Goal: Transaction & Acquisition: Subscribe to service/newsletter

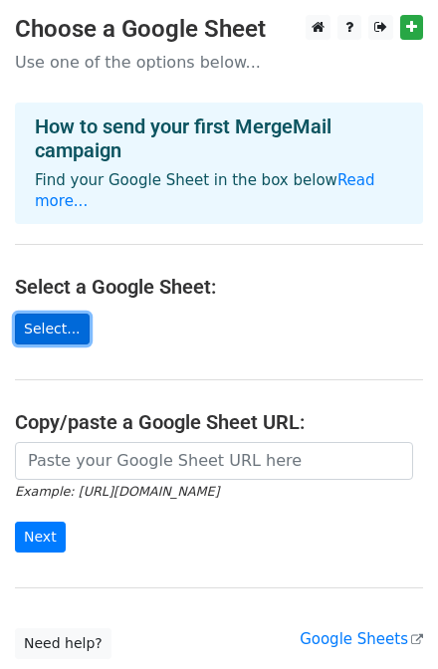
click at [56, 314] on link "Select..." at bounding box center [52, 329] width 75 height 31
click at [47, 314] on link "Select..." at bounding box center [52, 329] width 75 height 31
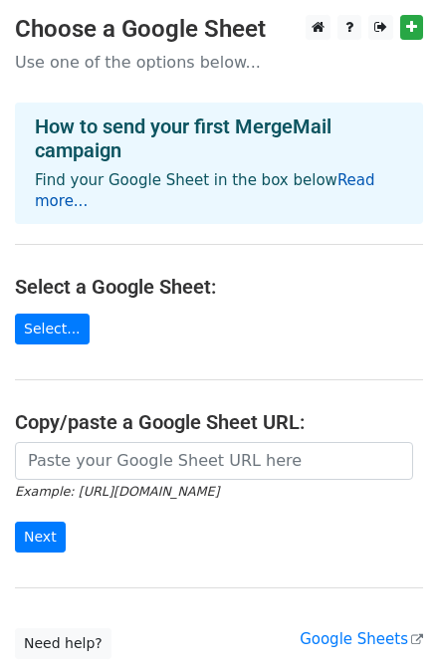
click at [342, 181] on link "Read more..." at bounding box center [205, 190] width 340 height 39
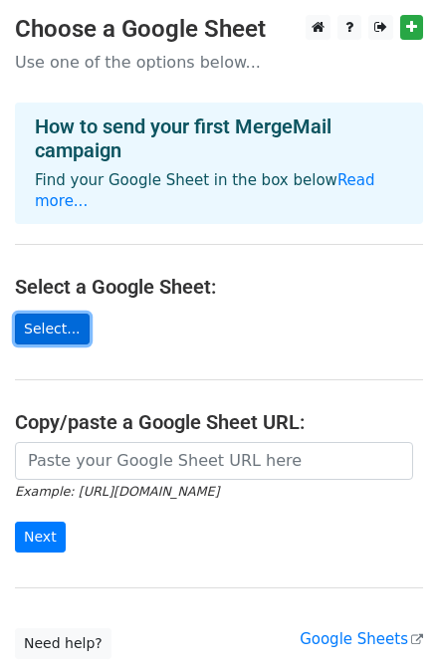
click at [44, 314] on link "Select..." at bounding box center [52, 329] width 75 height 31
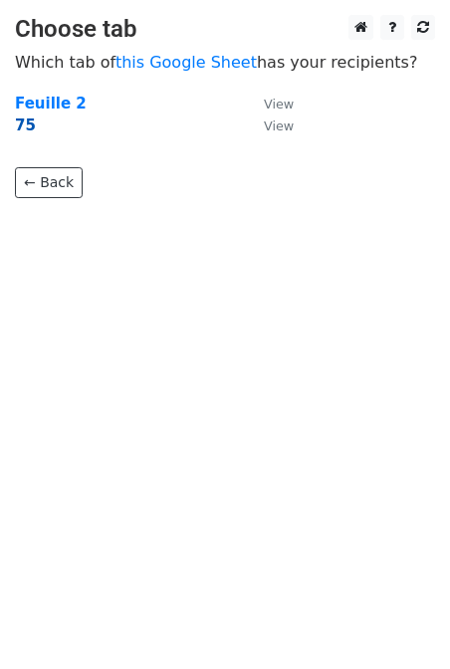
click at [27, 127] on strong "75" at bounding box center [25, 125] width 21 height 18
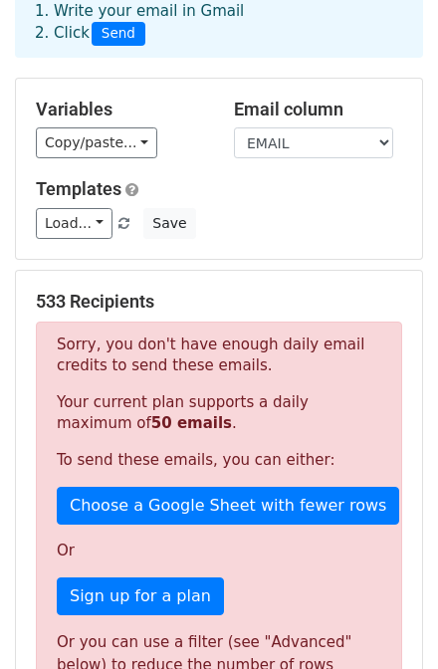
scroll to position [159, 0]
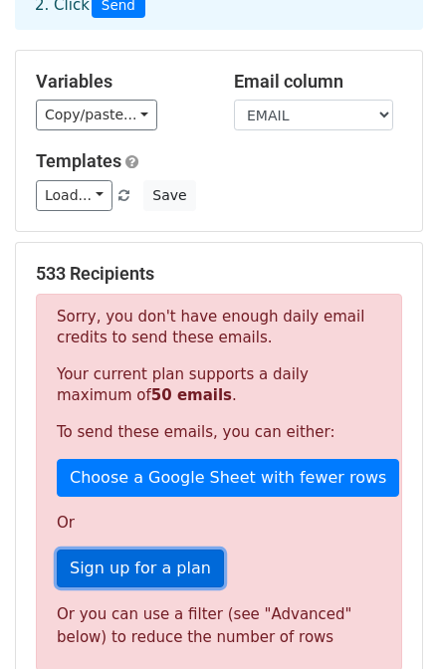
click at [156, 549] on link "Sign up for a plan" at bounding box center [140, 568] width 167 height 38
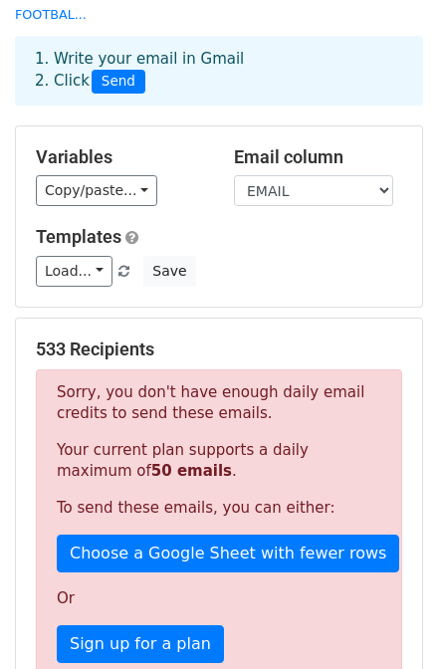
scroll to position [0, 0]
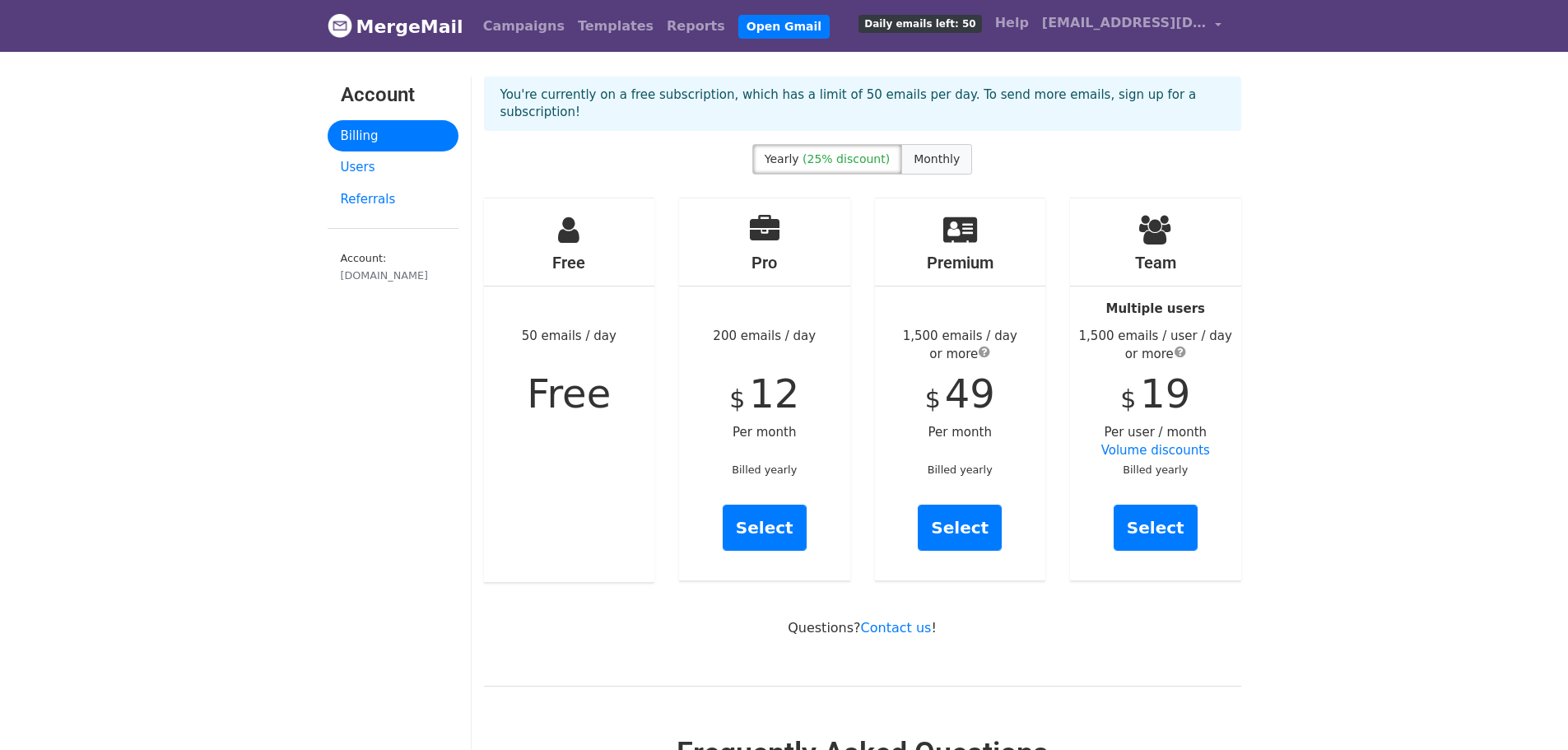
click at [937, 152] on span "Monthly" at bounding box center [937, 159] width 46 height 13
click at [861, 152] on span "(25% discount)" at bounding box center [846, 159] width 88 height 13
click at [928, 152] on span "Monthly" at bounding box center [937, 159] width 46 height 13
